Goal: Contribute content

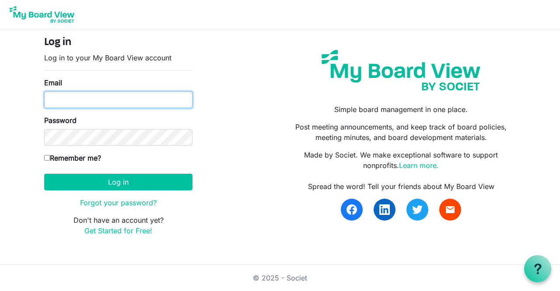
type input "shirley@reachnw.org"
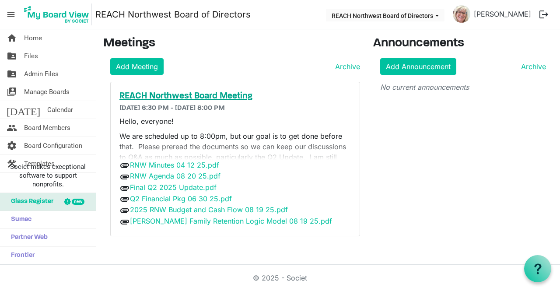
click at [191, 99] on h5 "REACH Northwest Board Meeting" at bounding box center [234, 96] width 231 height 10
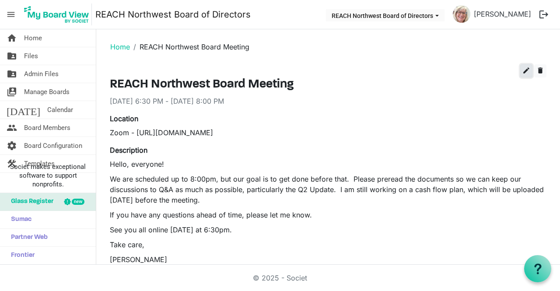
click at [522, 73] on span "edit" at bounding box center [526, 70] width 8 height 8
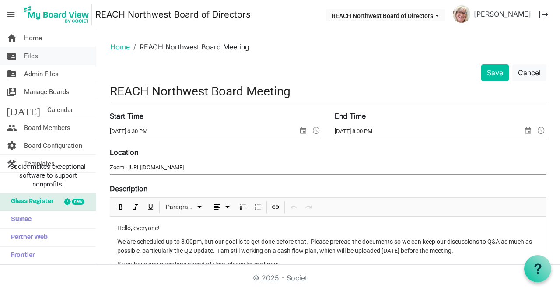
click at [38, 58] on link "folder_shared Files" at bounding box center [48, 55] width 96 height 17
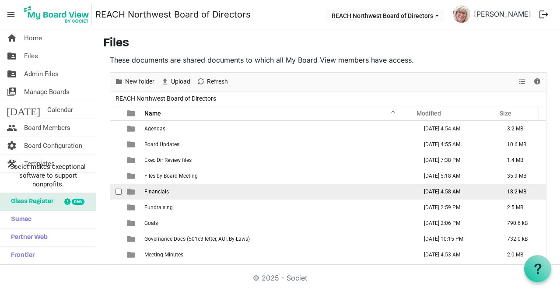
click at [197, 193] on td "Financials" at bounding box center [278, 192] width 273 height 16
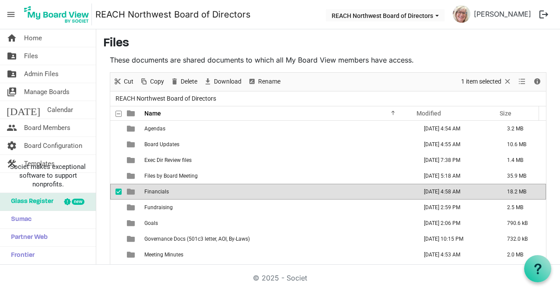
click at [197, 193] on td "Financials" at bounding box center [278, 192] width 273 height 16
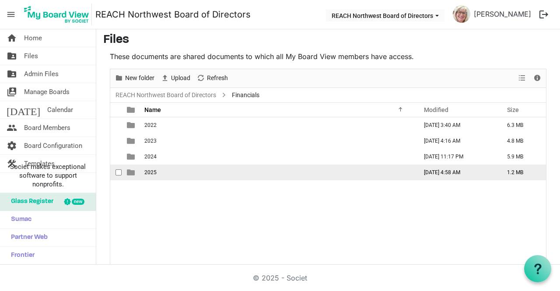
click at [195, 174] on td "2025" at bounding box center [278, 172] width 273 height 16
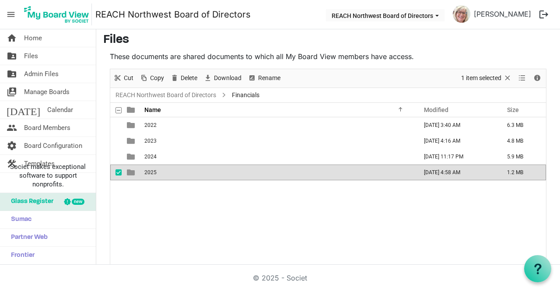
click at [195, 174] on td "2025" at bounding box center [278, 172] width 273 height 16
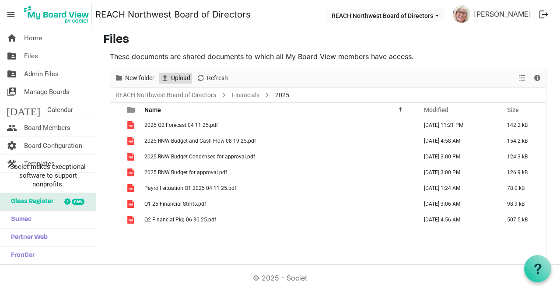
click at [180, 78] on span "Upload" at bounding box center [180, 78] width 21 height 11
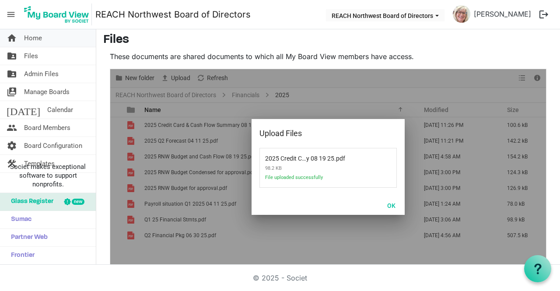
click at [32, 40] on span "Home" at bounding box center [33, 37] width 18 height 17
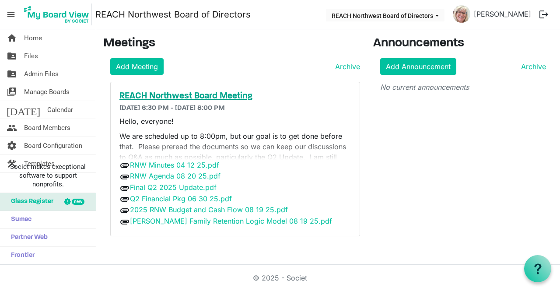
click at [221, 94] on h5 "REACH Northwest Board Meeting" at bounding box center [234, 96] width 231 height 10
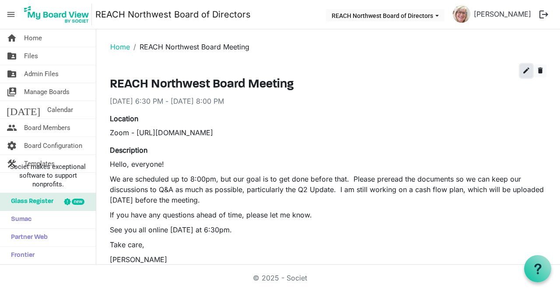
click at [520, 71] on button "edit" at bounding box center [526, 70] width 12 height 13
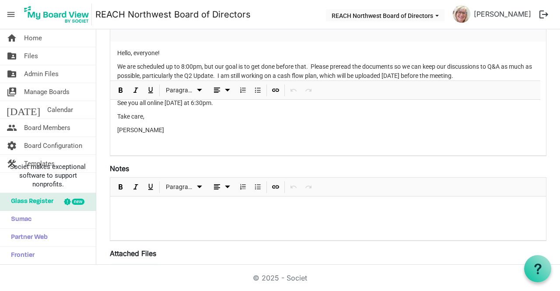
scroll to position [350, 0]
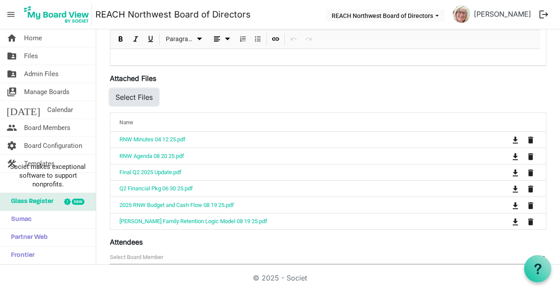
click at [151, 101] on button "Select Files" at bounding box center [134, 97] width 49 height 17
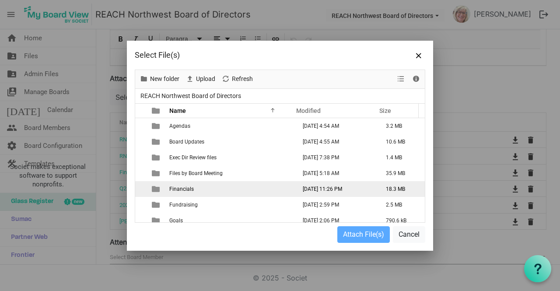
click at [206, 192] on td "Financials" at bounding box center [230, 189] width 127 height 16
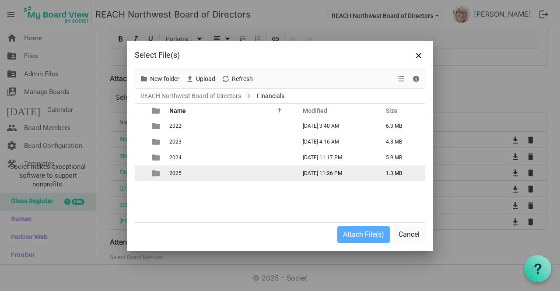
click at [212, 172] on td "2025" at bounding box center [230, 173] width 127 height 16
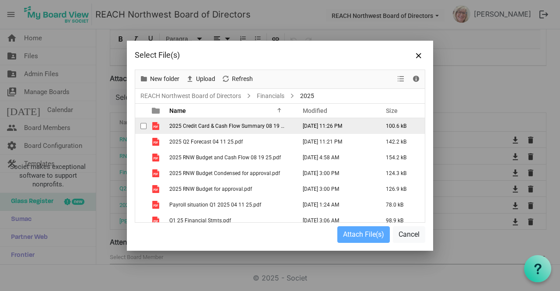
click at [217, 125] on span "2025 Credit Card & Cash Flow Summary 08 19 25.pdf" at bounding box center [232, 126] width 127 height 6
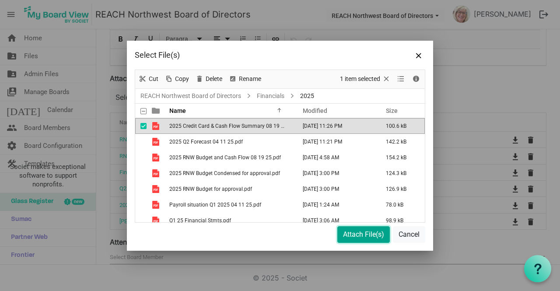
click at [345, 235] on button "Attach File(s)" at bounding box center [363, 234] width 52 height 17
